Goal: Transaction & Acquisition: Download file/media

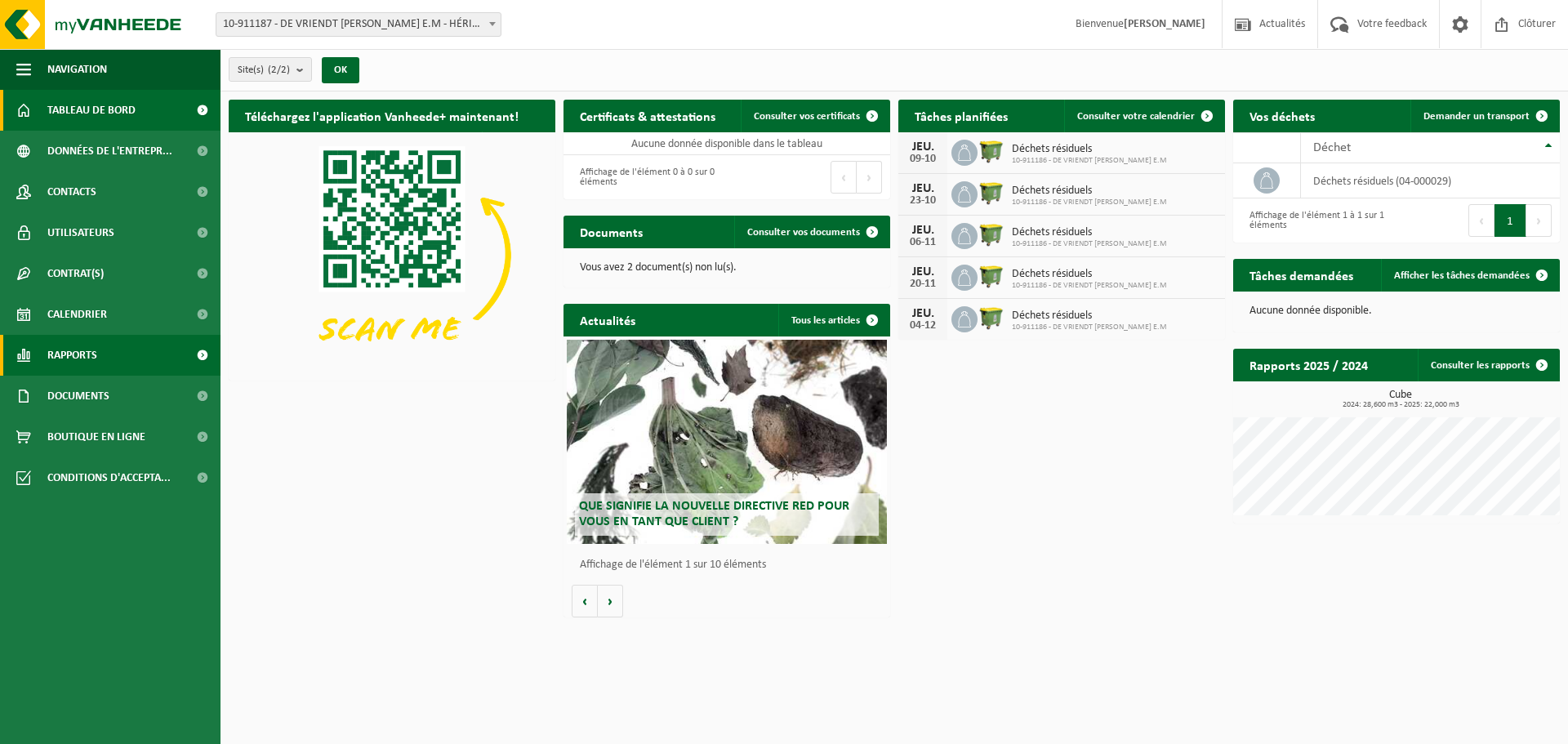
drag, startPoint x: 84, startPoint y: 343, endPoint x: 83, endPoint y: 352, distance: 9.1
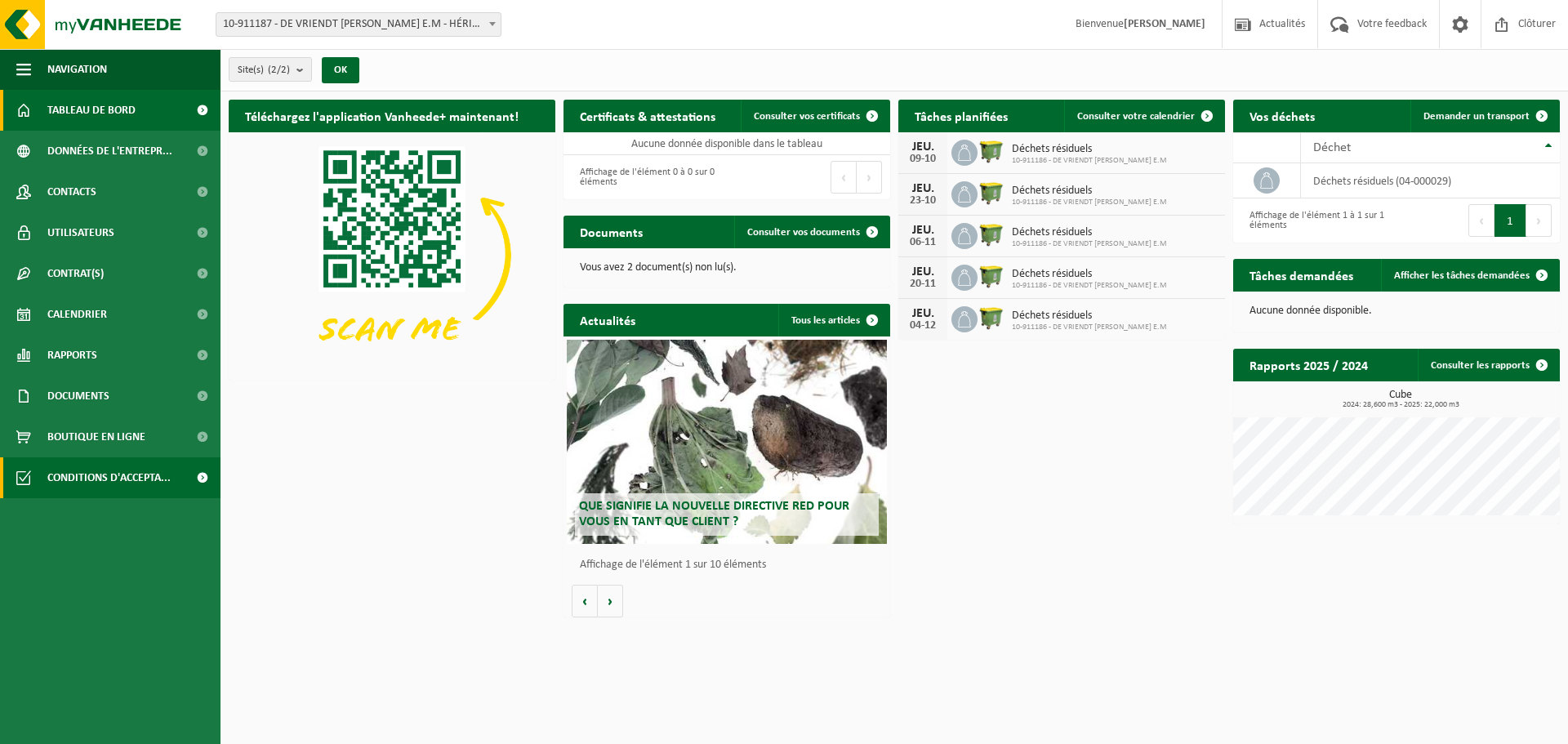
drag, startPoint x: 83, startPoint y: 352, endPoint x: 201, endPoint y: 460, distance: 160.0
click at [410, 592] on div "Téléchargez l'application Vanheede+ maintenant! Cachez Certificats & attestatio…" at bounding box center [894, 358] width 1339 height 534
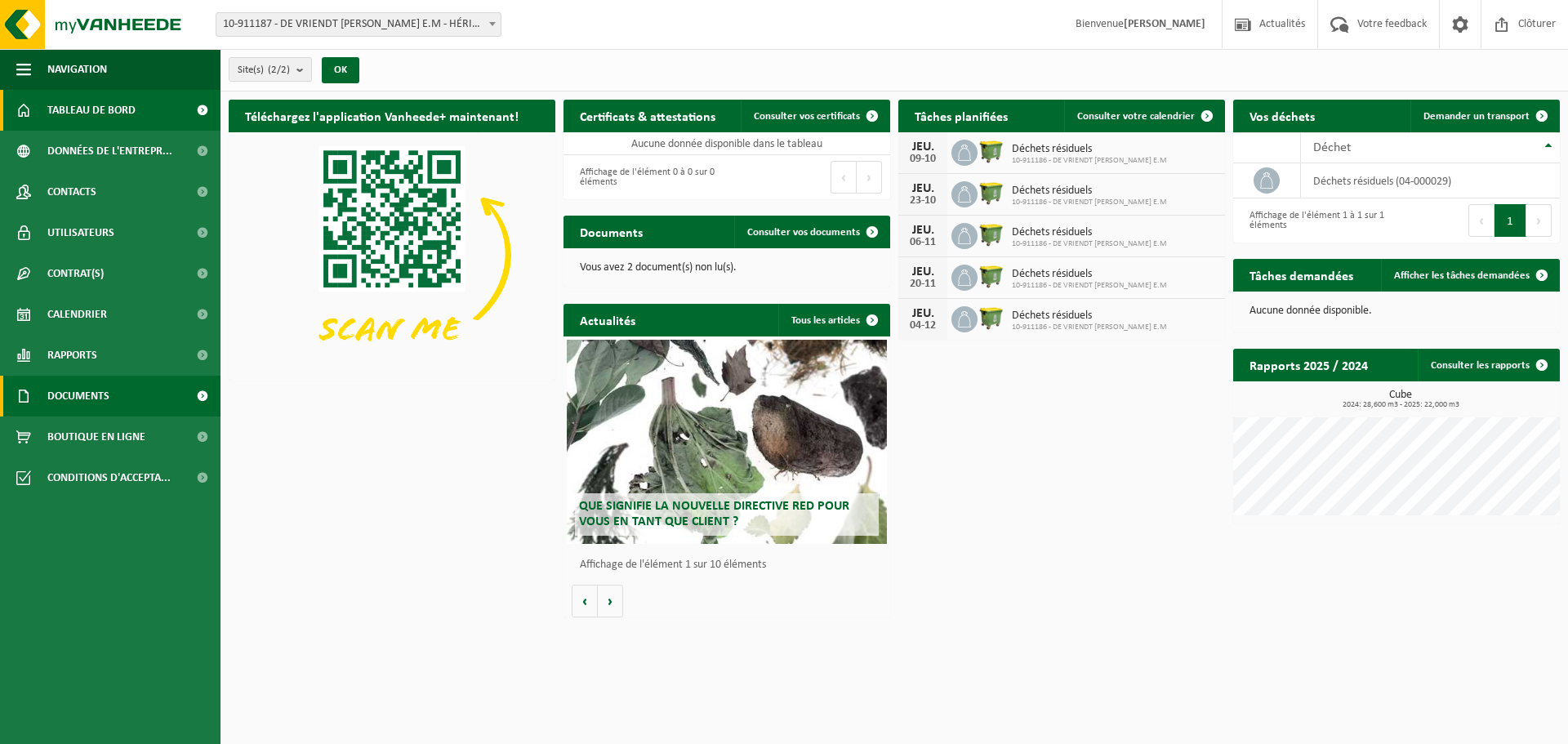
click at [75, 398] on span "Documents" at bounding box center [78, 396] width 62 height 41
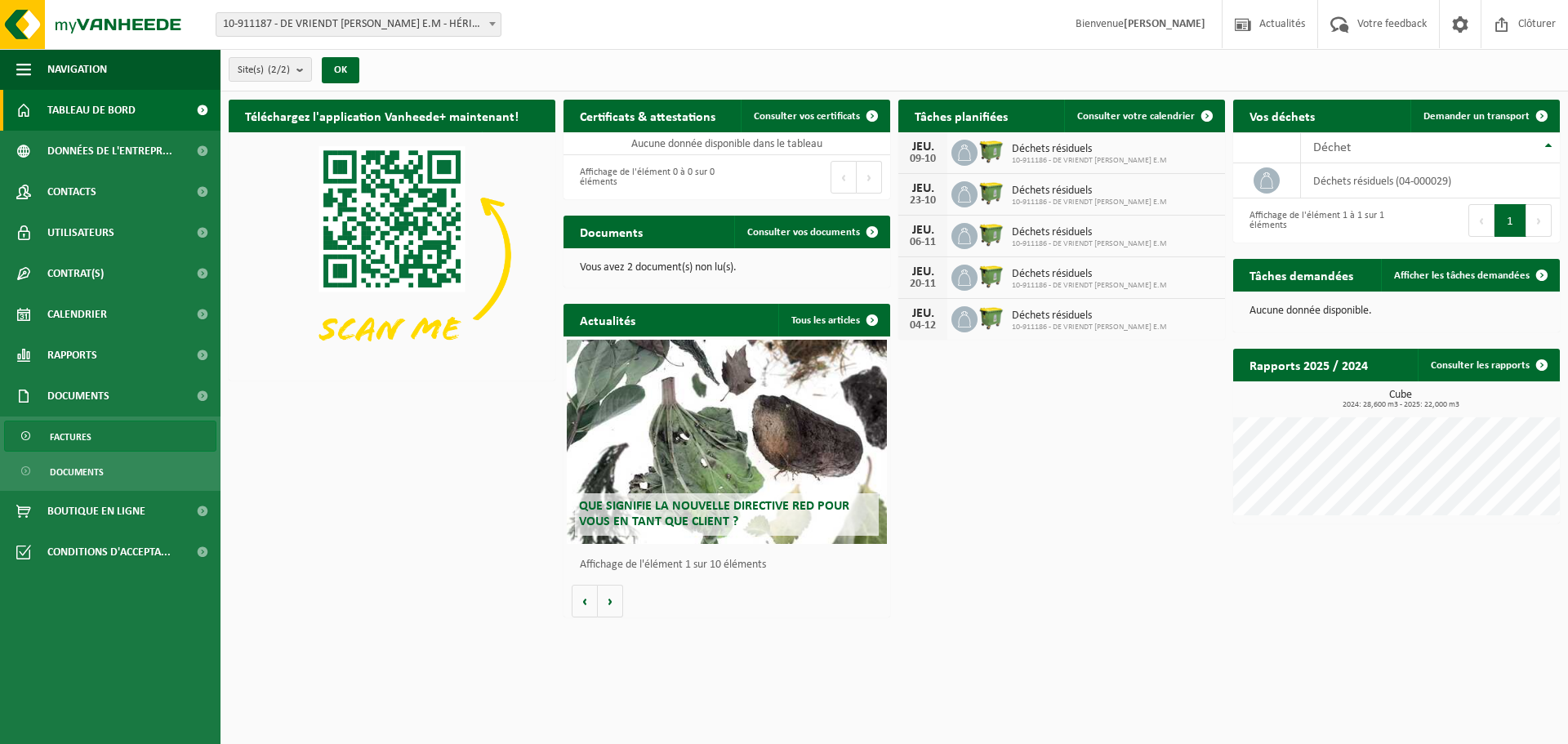
click at [69, 436] on span "Factures" at bounding box center [70, 436] width 41 height 31
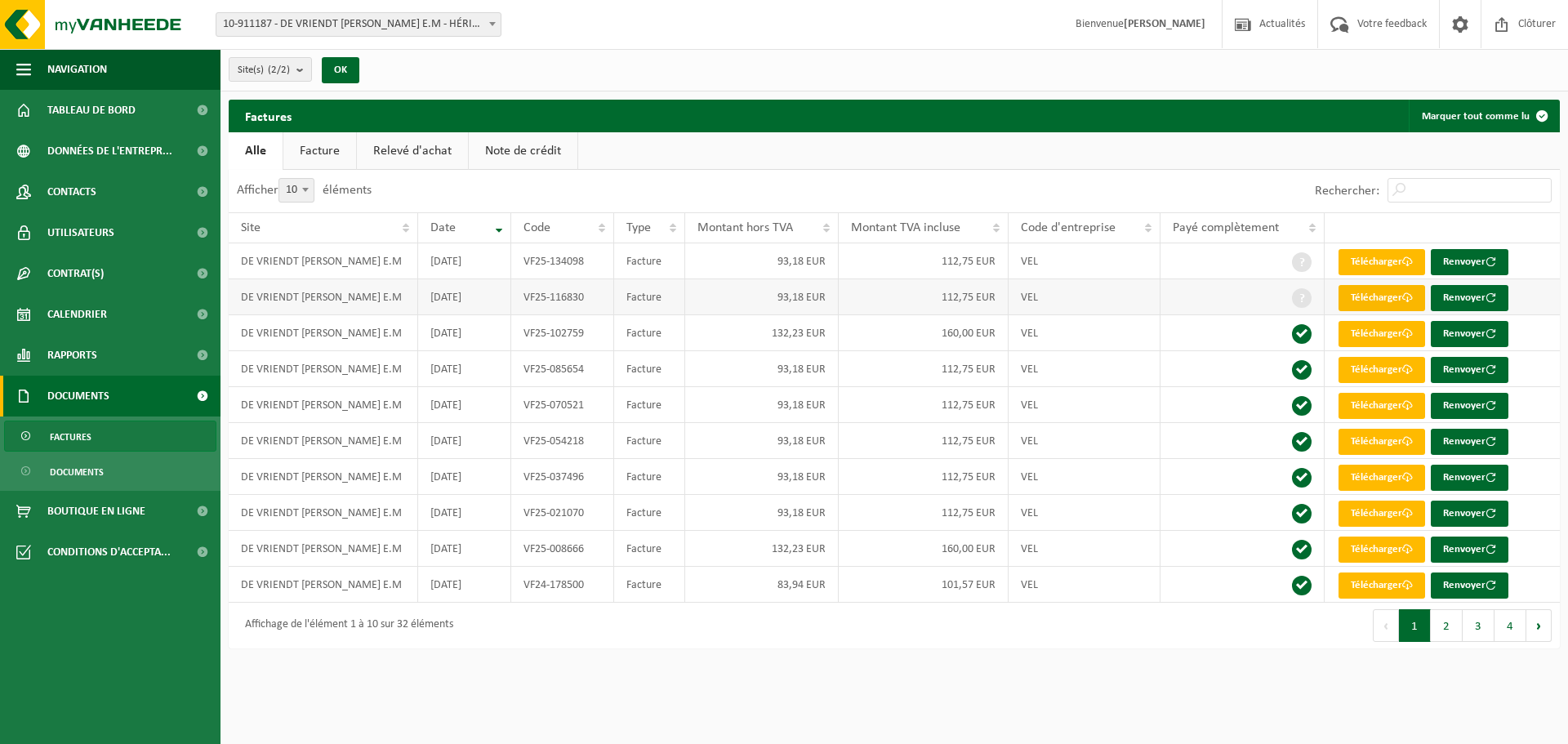
click at [1386, 295] on link "Télécharger" at bounding box center [1381, 298] width 87 height 26
click at [1382, 325] on link "Télécharger" at bounding box center [1381, 334] width 87 height 26
